Goal: Task Accomplishment & Management: Use online tool/utility

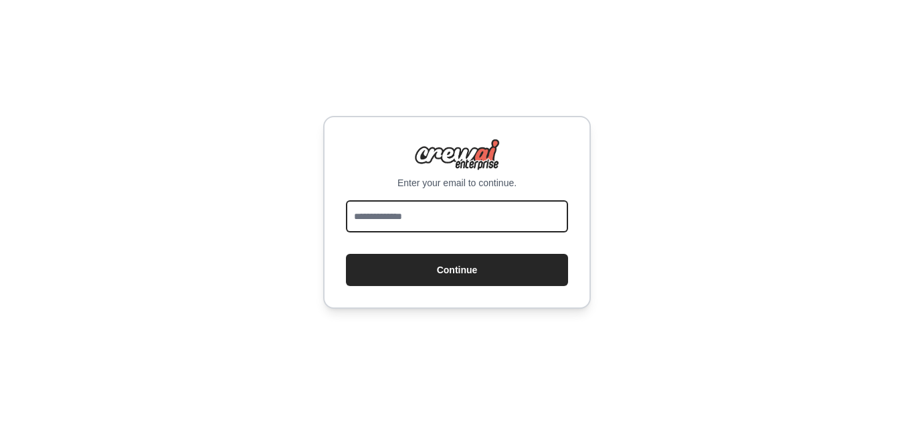
click at [469, 219] on input "email" at bounding box center [457, 216] width 222 height 32
paste input "**********"
type input "**********"
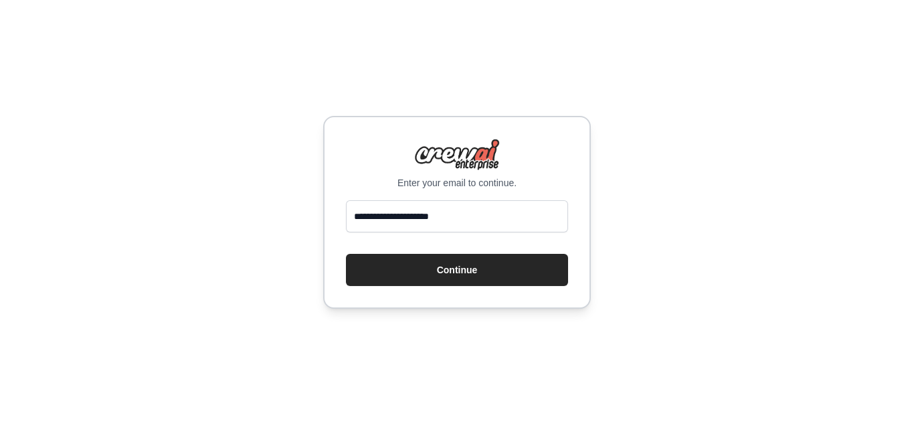
click at [413, 251] on form "**********" at bounding box center [457, 243] width 222 height 86
click at [383, 261] on button "Continue" at bounding box center [457, 270] width 222 height 32
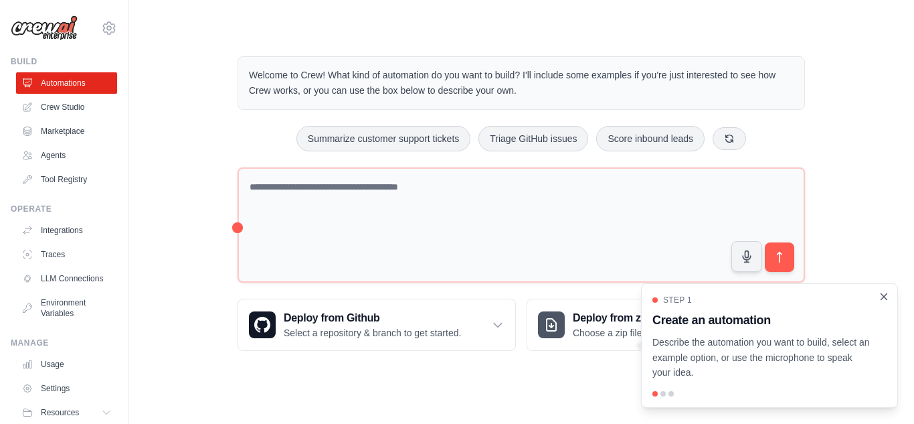
click at [880, 290] on icon "Close walkthrough" at bounding box center [884, 296] width 12 height 12
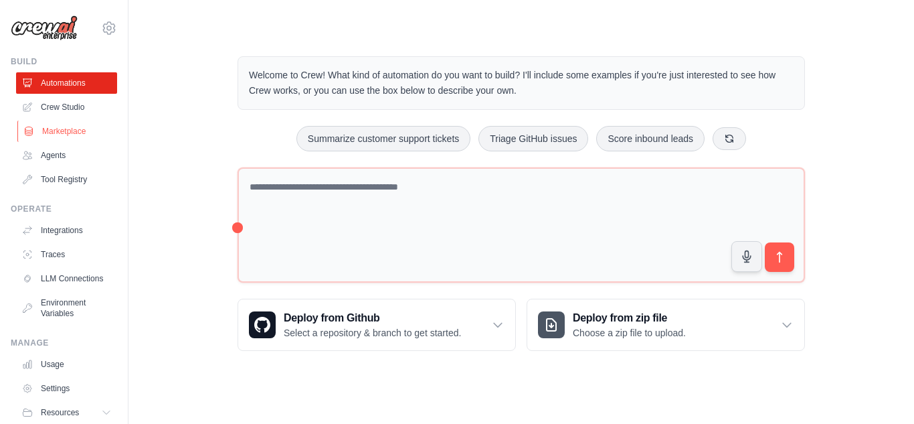
click at [64, 126] on link "Marketplace" at bounding box center [67, 130] width 101 height 21
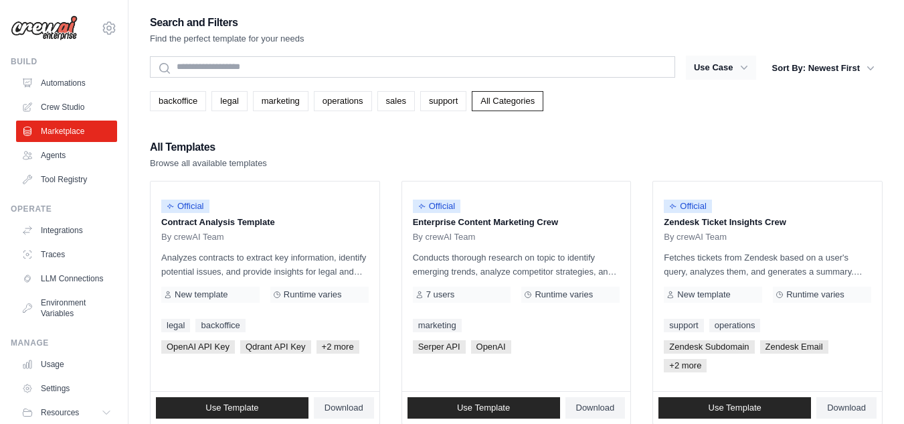
click at [749, 72] on icon "button" at bounding box center [743, 67] width 13 height 13
click at [832, 70] on button "Sort By: Newest First" at bounding box center [823, 68] width 118 height 24
click at [872, 67] on icon "button" at bounding box center [870, 68] width 7 height 4
click at [848, 67] on button "Sort By: Newest First" at bounding box center [823, 68] width 118 height 24
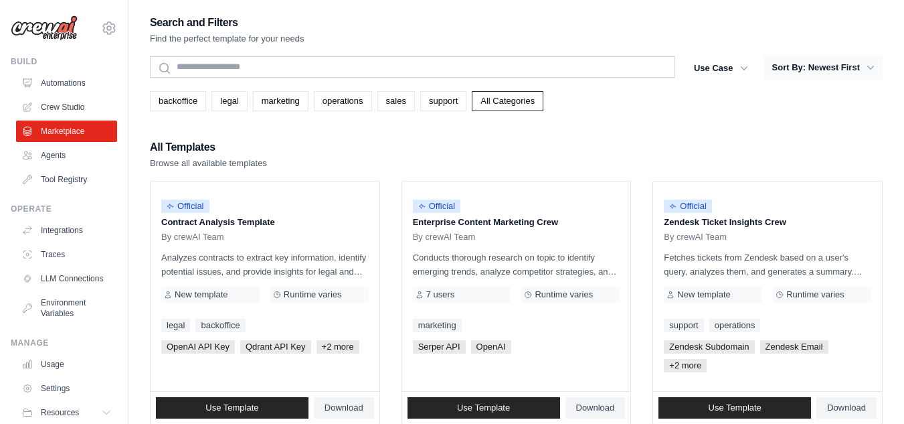
click at [848, 67] on button "Sort By: Newest First" at bounding box center [823, 68] width 118 height 24
click at [843, 71] on button "Sort By: Newest First" at bounding box center [823, 68] width 118 height 24
click at [842, 71] on button "Sort By: Newest First" at bounding box center [823, 68] width 118 height 24
drag, startPoint x: 842, startPoint y: 71, endPoint x: 820, endPoint y: 79, distance: 24.1
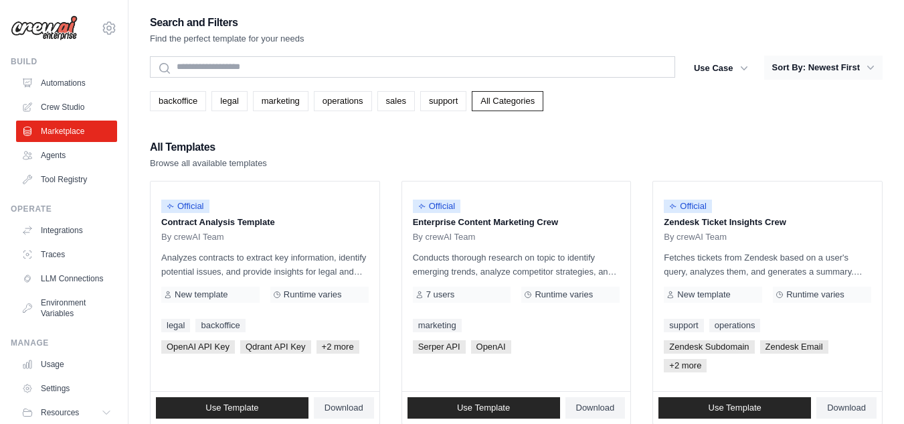
click at [828, 76] on button "Sort By: Newest First" at bounding box center [823, 68] width 118 height 24
click at [735, 67] on button "Use Case" at bounding box center [721, 68] width 70 height 24
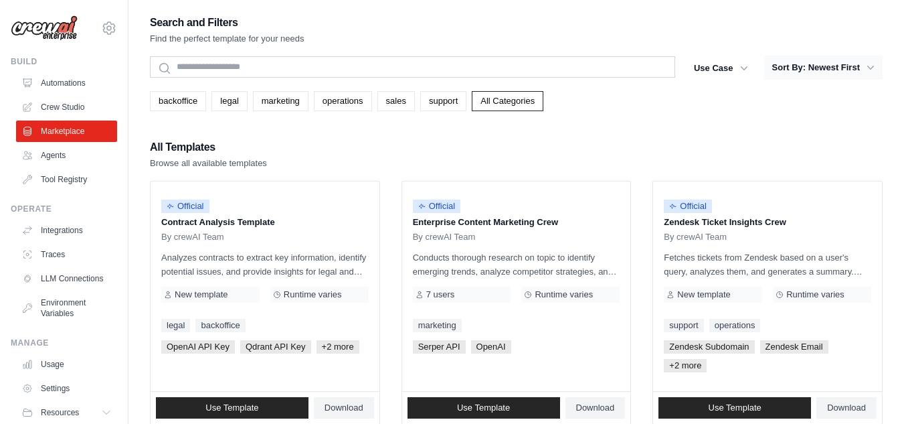
click at [844, 60] on button "Sort By: Newest First" at bounding box center [823, 68] width 118 height 24
click at [844, 66] on button "Sort By: Newest First" at bounding box center [823, 68] width 118 height 24
click at [743, 58] on button "Use Case" at bounding box center [721, 68] width 70 height 24
click at [527, 274] on p "Conducts thorough research on topic to identify emerging trends, analyze compet…" at bounding box center [516, 264] width 207 height 28
click at [745, 66] on icon "button" at bounding box center [743, 67] width 13 height 13
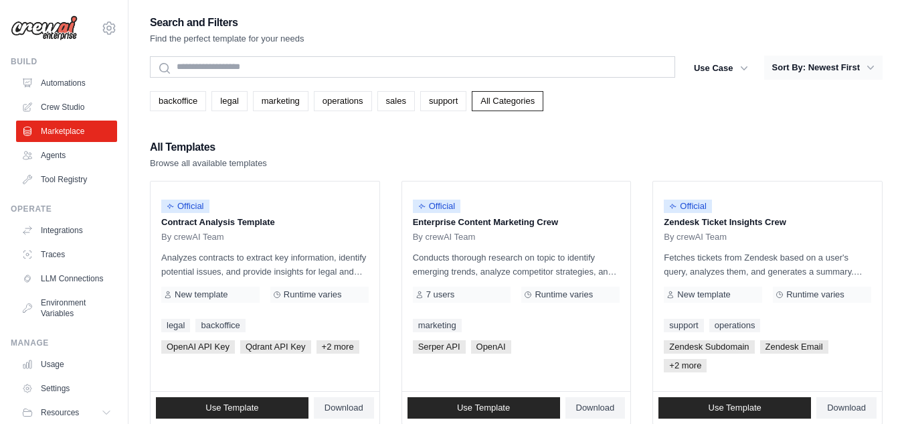
click at [827, 65] on button "Sort By: Newest First" at bounding box center [823, 68] width 118 height 24
drag, startPoint x: 827, startPoint y: 65, endPoint x: 751, endPoint y: 43, distance: 79.4
click at [751, 43] on div "Search and Filters Find the perfect template for your needs" at bounding box center [516, 29] width 733 height 32
click at [823, 69] on button "Sort By: Newest First" at bounding box center [823, 68] width 118 height 24
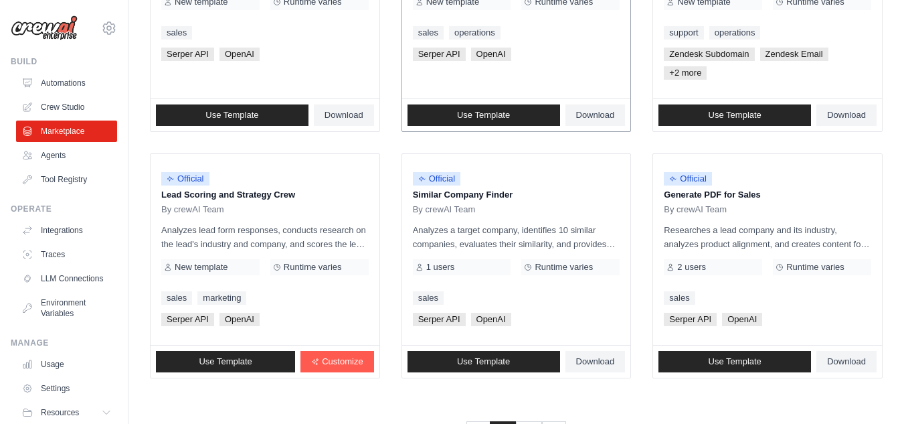
scroll to position [854, 0]
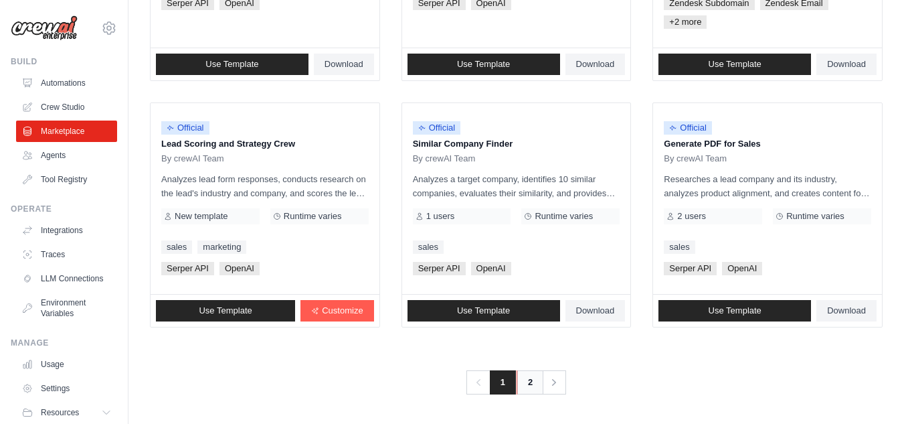
click at [526, 372] on link "2" at bounding box center [530, 382] width 27 height 24
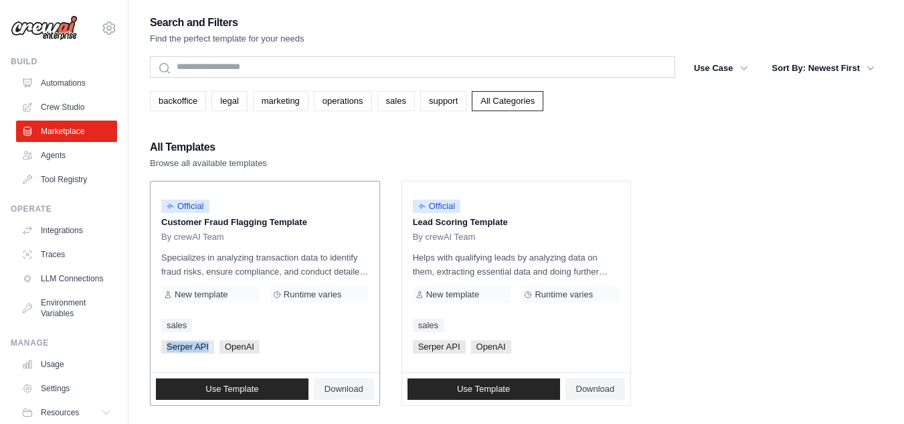
drag, startPoint x: 167, startPoint y: 344, endPoint x: 210, endPoint y: 348, distance: 43.0
click at [210, 348] on span "Serper API" at bounding box center [187, 346] width 53 height 13
copy span "Serper API"
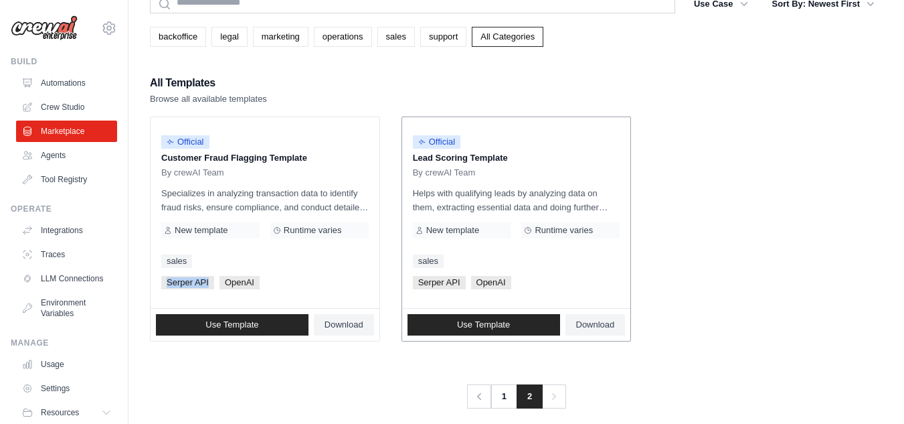
scroll to position [66, 0]
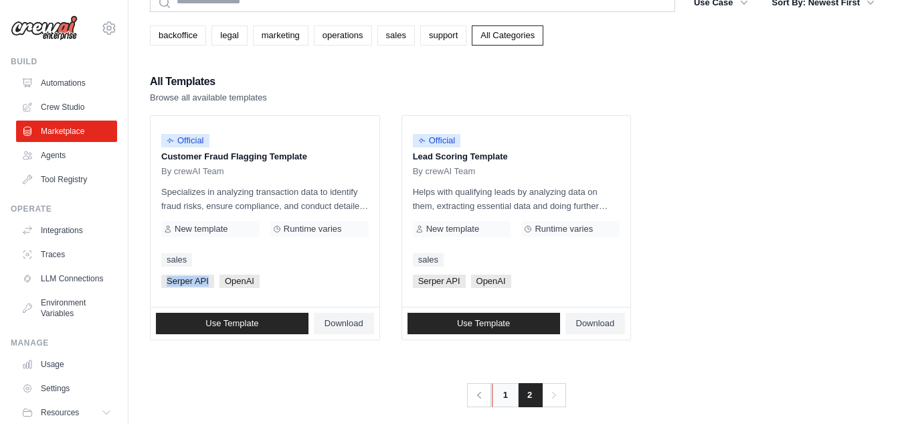
click at [494, 400] on link "1" at bounding box center [505, 395] width 27 height 24
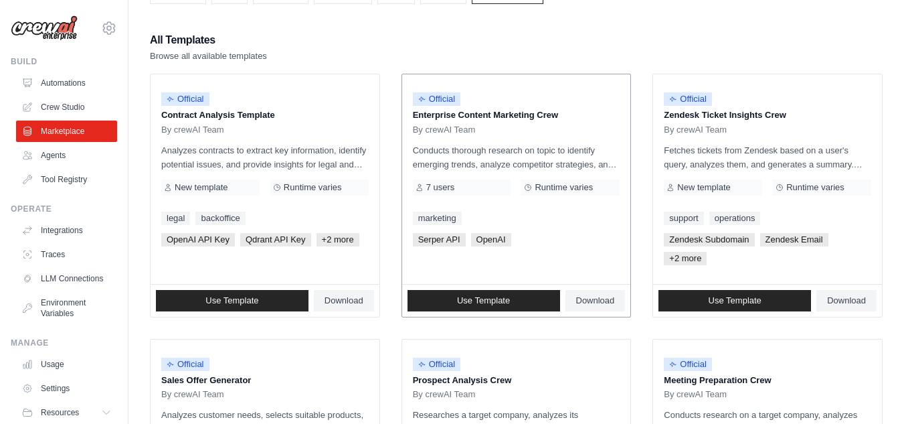
scroll to position [108, 0]
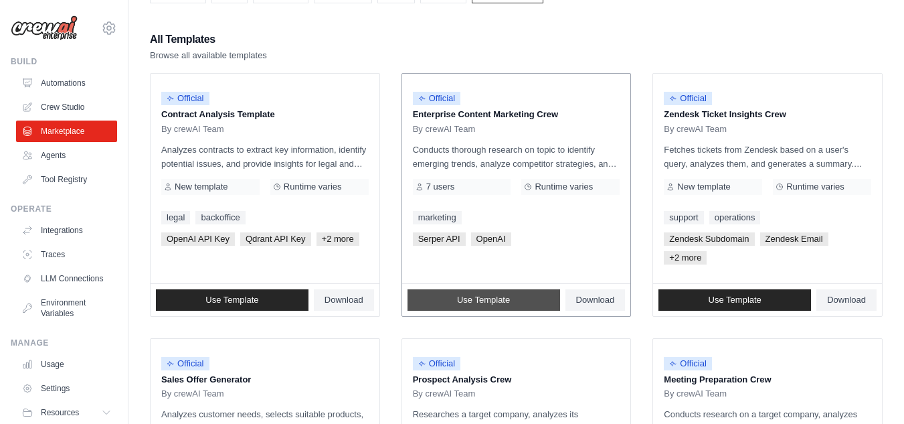
click at [471, 290] on link "Use Template" at bounding box center [483, 299] width 153 height 21
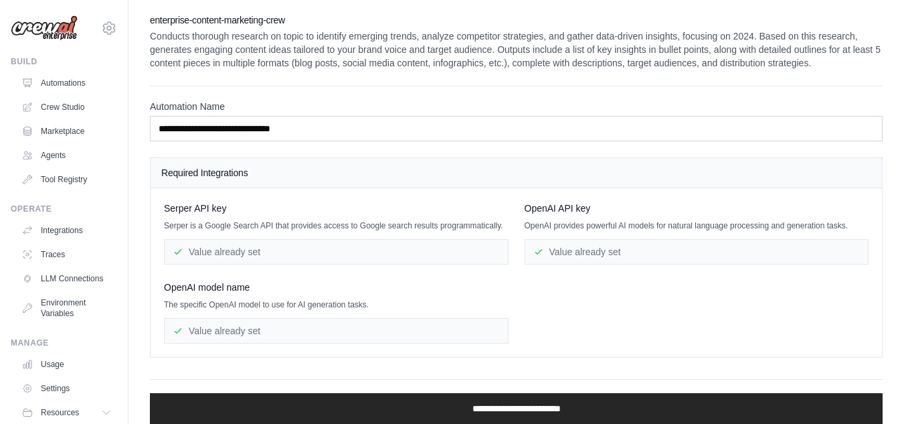
scroll to position [57, 0]
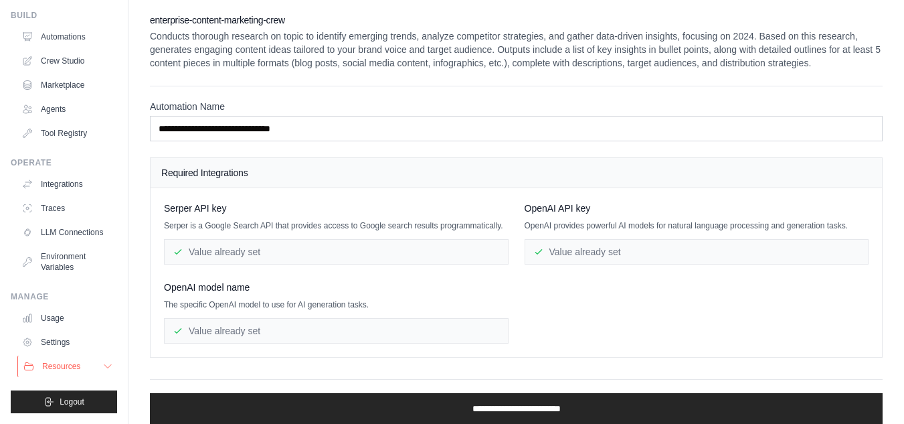
click at [88, 370] on button "Resources" at bounding box center [67, 365] width 101 height 21
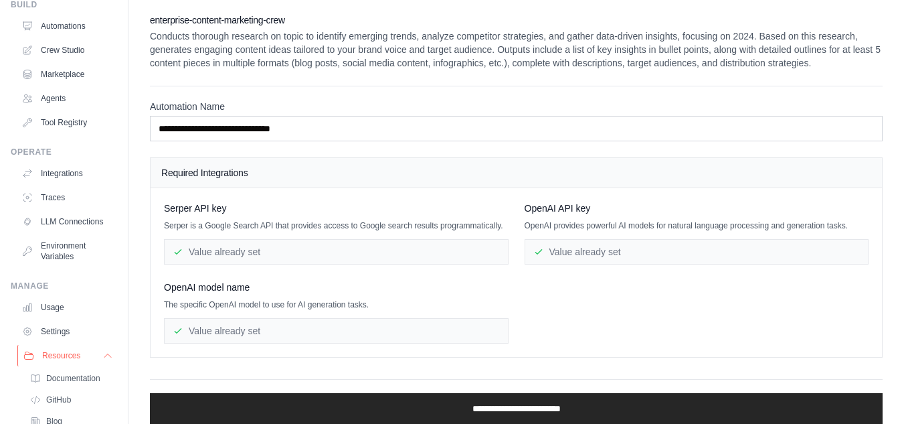
scroll to position [143, 0]
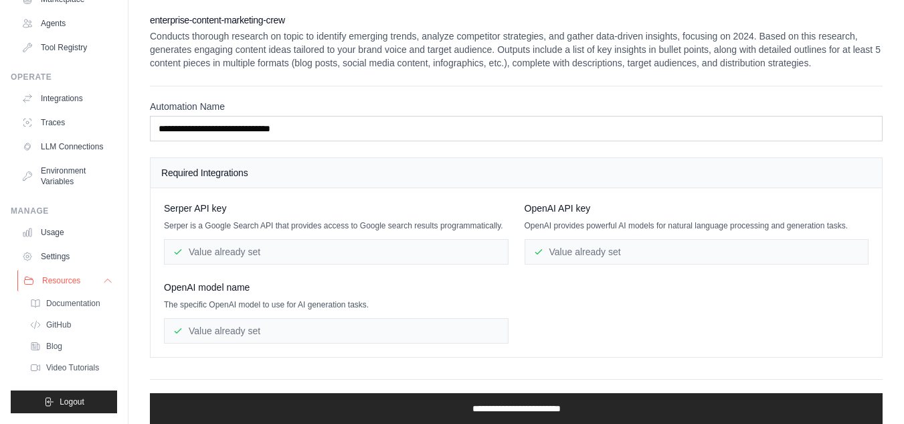
click at [88, 284] on button "Resources" at bounding box center [67, 280] width 101 height 21
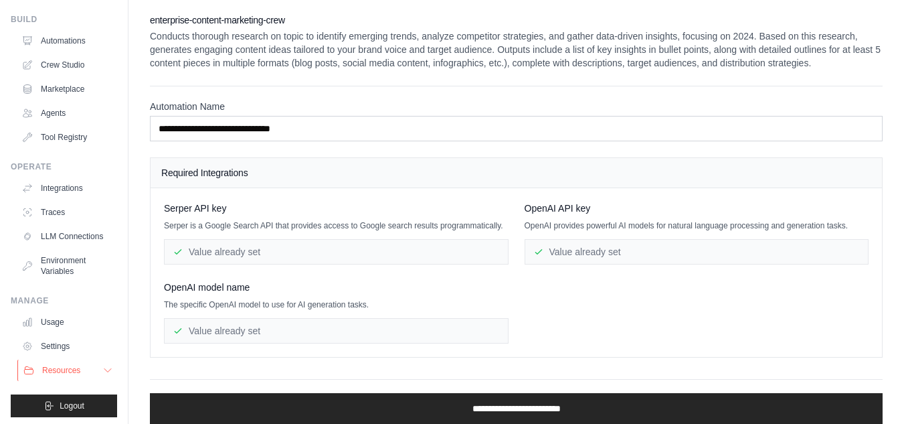
scroll to position [0, 0]
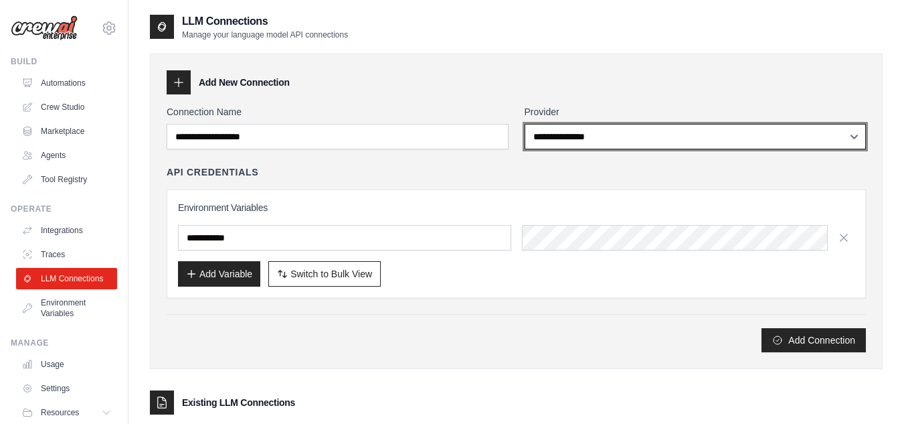
click at [578, 139] on select "**********" at bounding box center [696, 136] width 342 height 25
select select "*****"
click at [525, 124] on select "**********" at bounding box center [696, 136] width 342 height 25
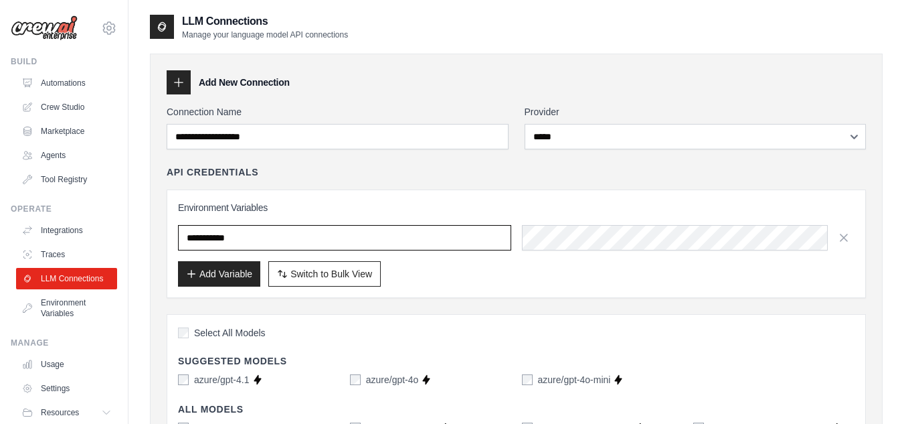
click at [479, 232] on input "text" at bounding box center [344, 237] width 333 height 25
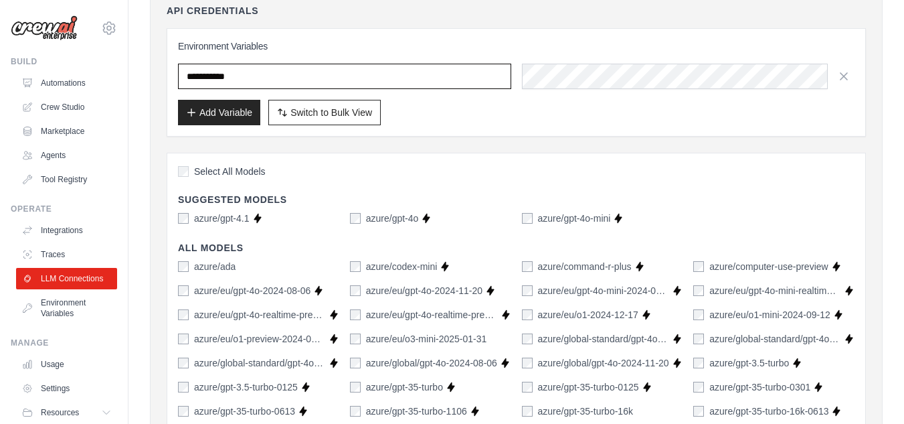
scroll to position [162, 0]
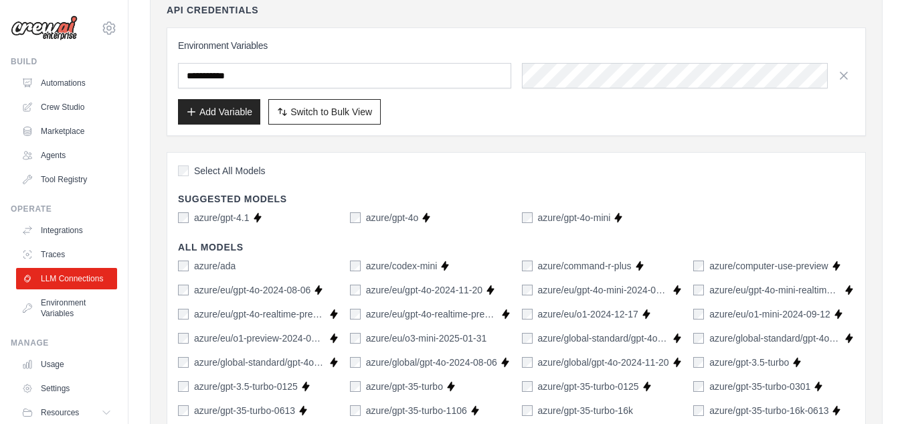
click at [317, 260] on div "azure/ada" at bounding box center [258, 265] width 161 height 13
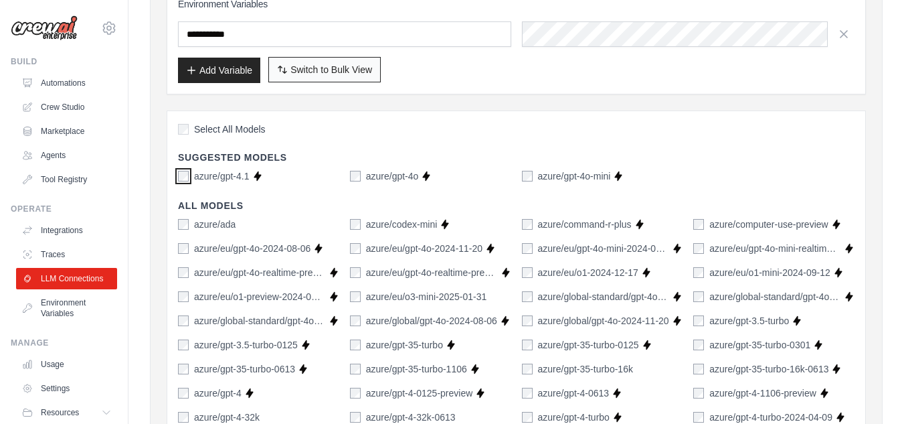
scroll to position [0, 0]
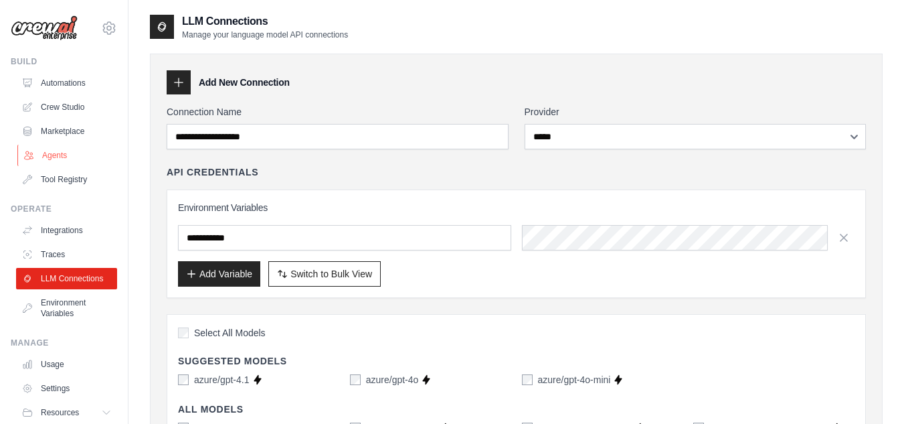
click at [59, 163] on link "Agents" at bounding box center [67, 155] width 101 height 21
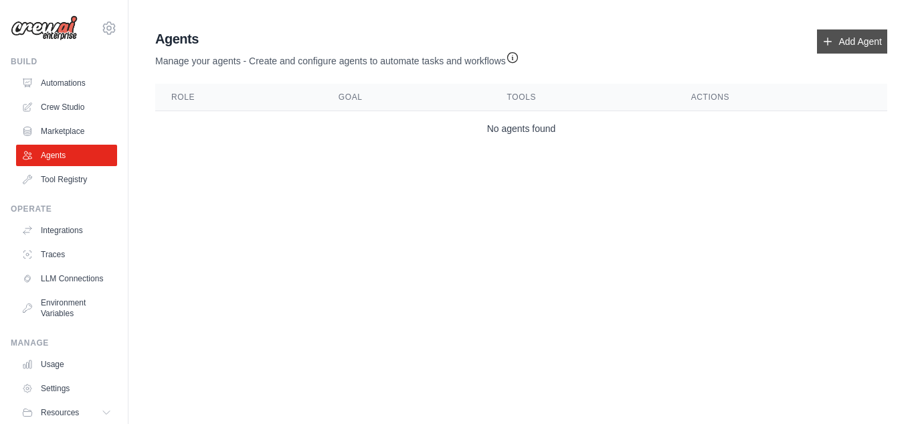
click at [857, 47] on link "Add Agent" at bounding box center [852, 41] width 70 height 24
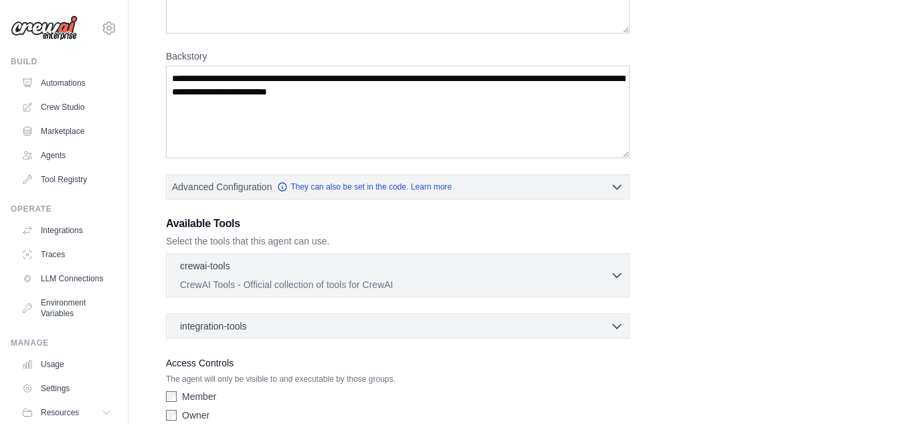
scroll to position [234, 0]
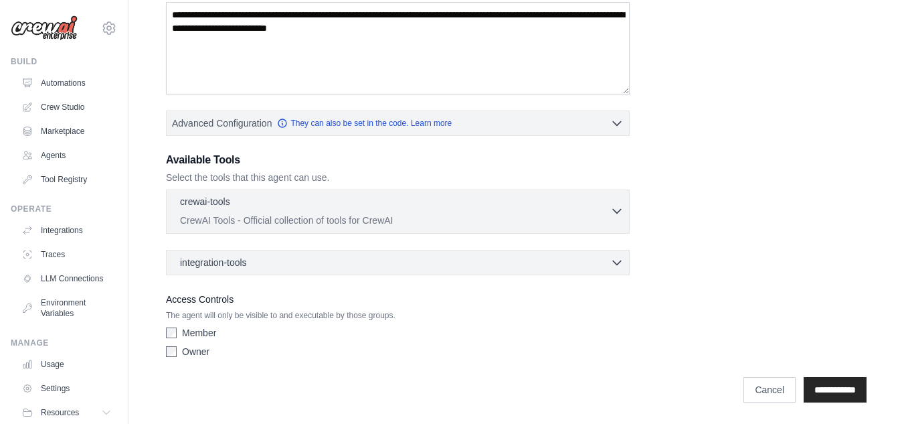
click at [604, 215] on p "CrewAI Tools - Official collection of tools for CrewAI" at bounding box center [395, 219] width 430 height 13
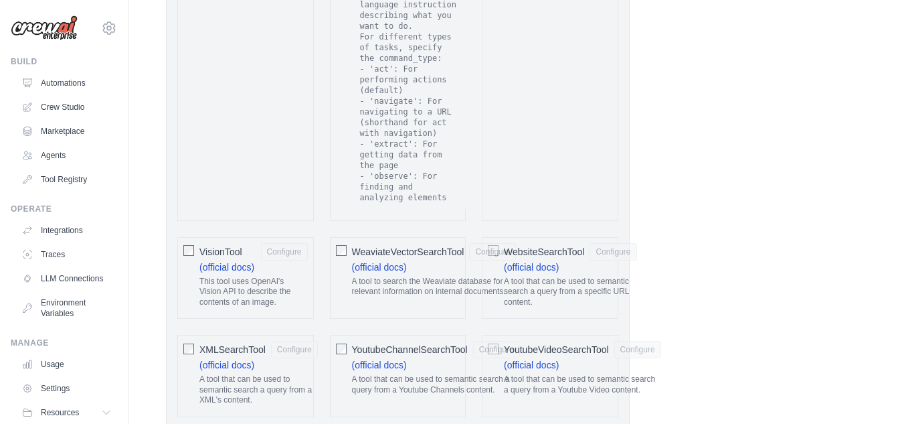
scroll to position [2897, 0]
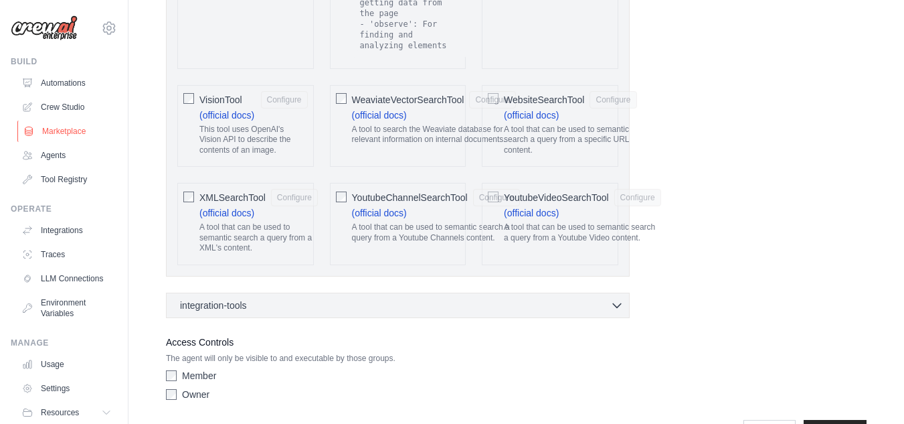
click at [50, 130] on link "Marketplace" at bounding box center [67, 130] width 101 height 21
